Goal: Complete application form

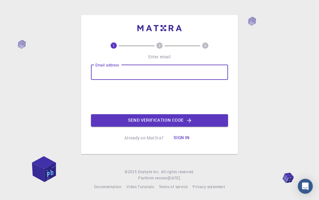
click at [131, 75] on input "Email address" at bounding box center [159, 72] width 137 height 15
type input "[EMAIL_ADDRESS][DOMAIN_NAME]"
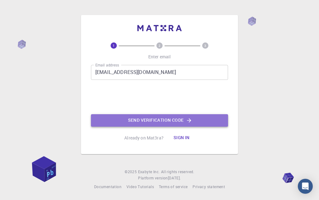
click at [145, 123] on button "Send verification code" at bounding box center [159, 120] width 137 height 12
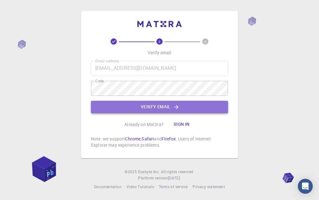
click at [137, 112] on button "Verify email" at bounding box center [159, 107] width 137 height 12
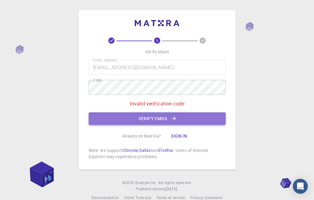
click at [136, 118] on button "Verify email" at bounding box center [157, 118] width 137 height 12
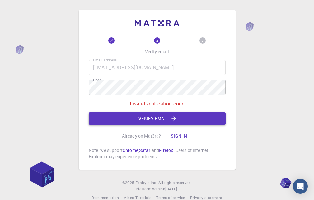
click at [158, 121] on button "Verify email" at bounding box center [157, 118] width 137 height 12
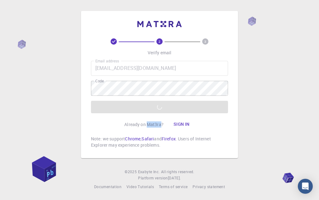
click at [157, 121] on p "Already on Mat3ra?" at bounding box center [143, 124] width 39 height 6
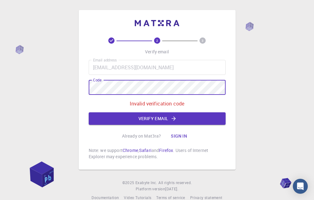
click at [78, 84] on div "2 3 Verify email Email address [EMAIL_ADDRESS][DOMAIN_NAME] Email address Code …" at bounding box center [157, 105] width 314 height 211
click at [123, 118] on button "Verify email" at bounding box center [157, 118] width 137 height 12
